Goal: Transaction & Acquisition: Purchase product/service

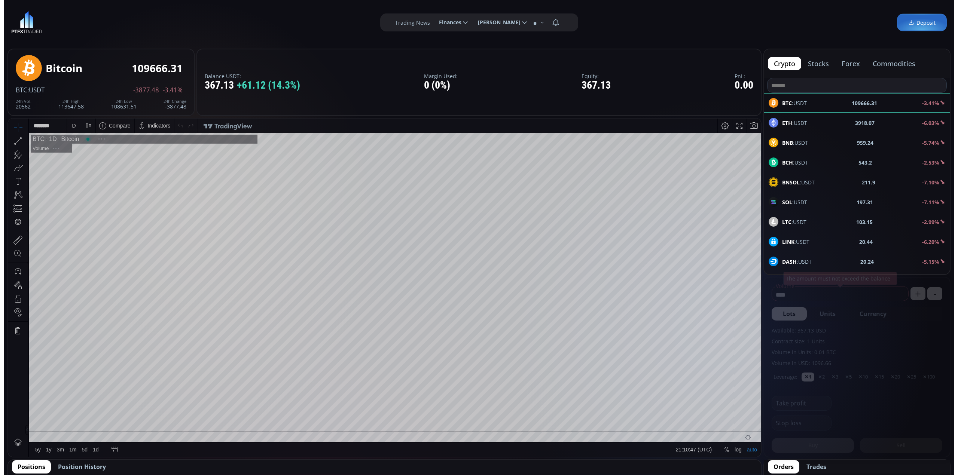
scroll to position [106, 0]
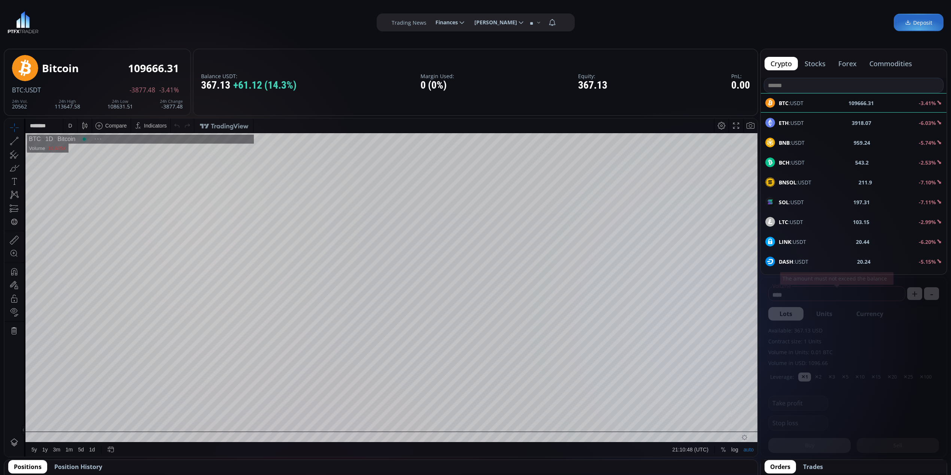
click at [915, 18] on link "Deposit" at bounding box center [918, 23] width 50 height 18
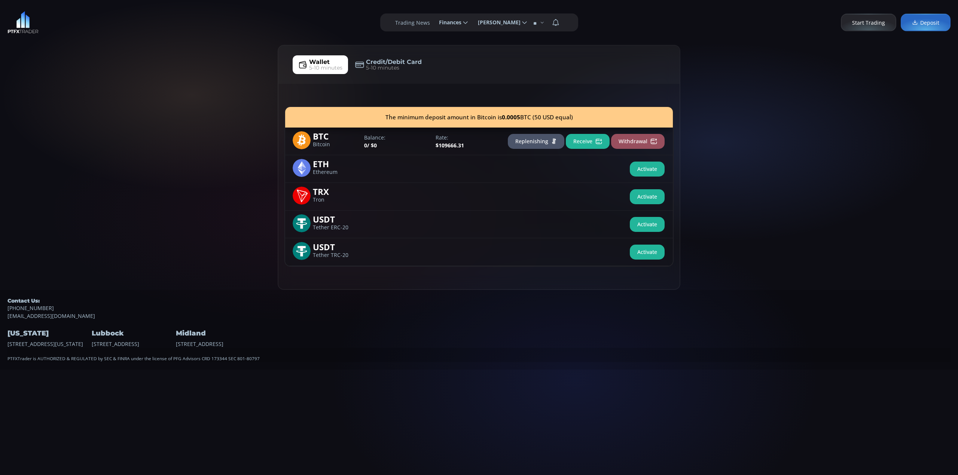
click at [593, 138] on button "Receive" at bounding box center [588, 141] width 44 height 15
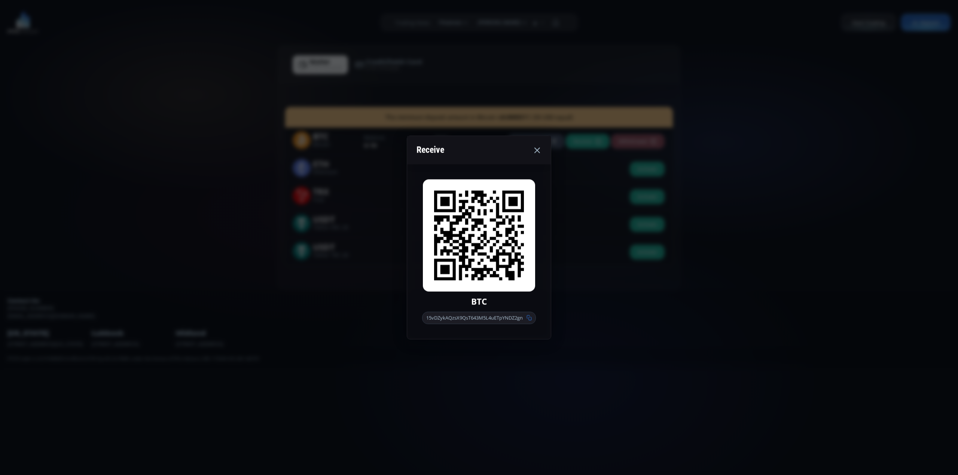
click at [538, 153] on icon at bounding box center [537, 150] width 9 height 9
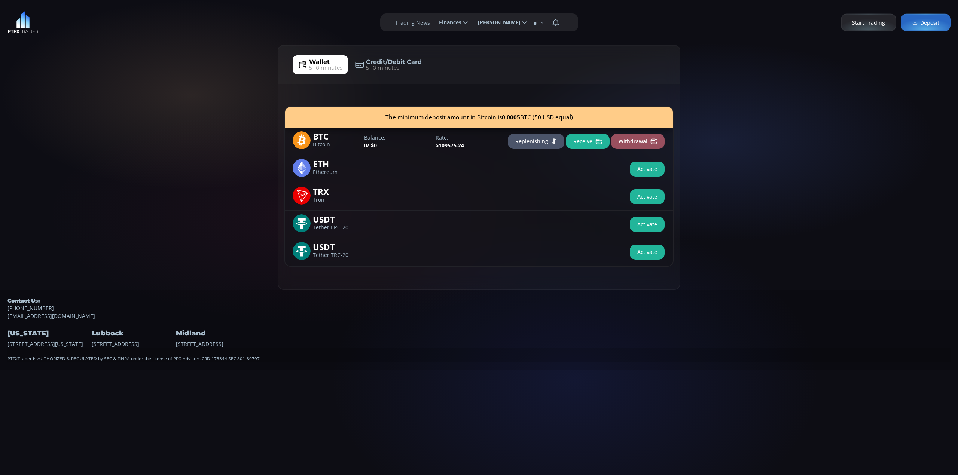
click at [841, 235] on div "Wallet 5-10 minutes Credit/Debit Card 5-10 minutes The minimum deposit amount i…" at bounding box center [479, 167] width 958 height 245
click at [586, 142] on button "Receive" at bounding box center [588, 141] width 44 height 15
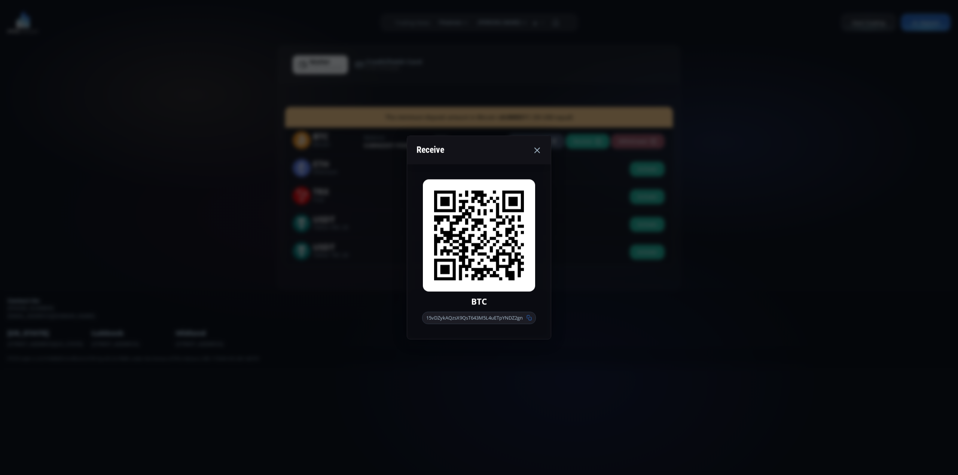
click at [536, 149] on icon at bounding box center [537, 150] width 9 height 9
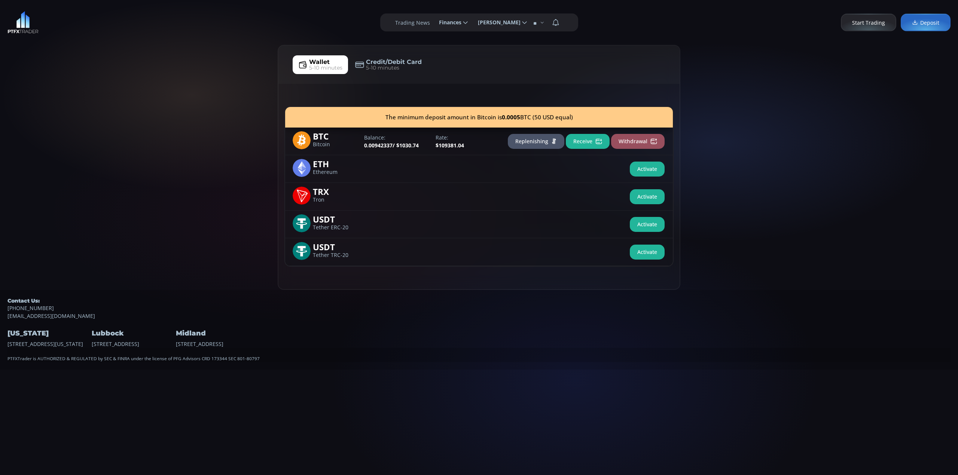
click at [534, 141] on button "Replenishing" at bounding box center [536, 141] width 57 height 15
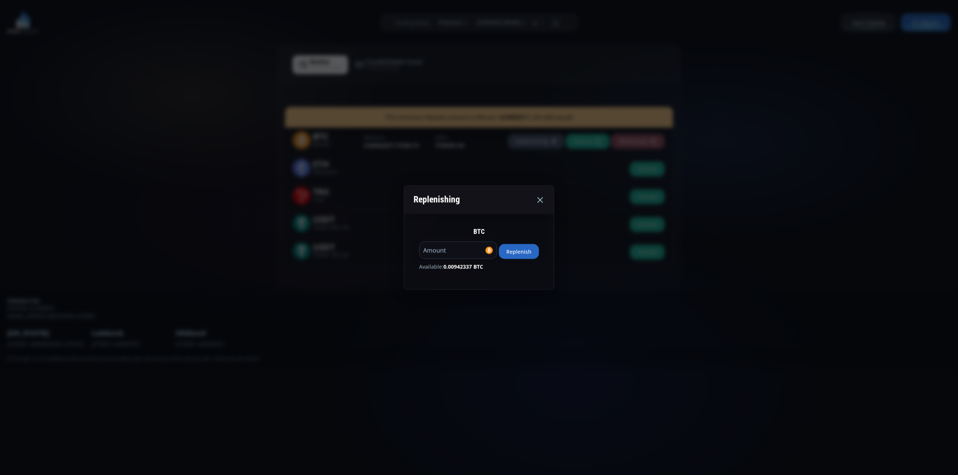
click at [533, 252] on button "Replenish" at bounding box center [519, 251] width 40 height 15
click at [636, 311] on div "**********" at bounding box center [479, 237] width 958 height 475
